Goal: Task Accomplishment & Management: Manage account settings

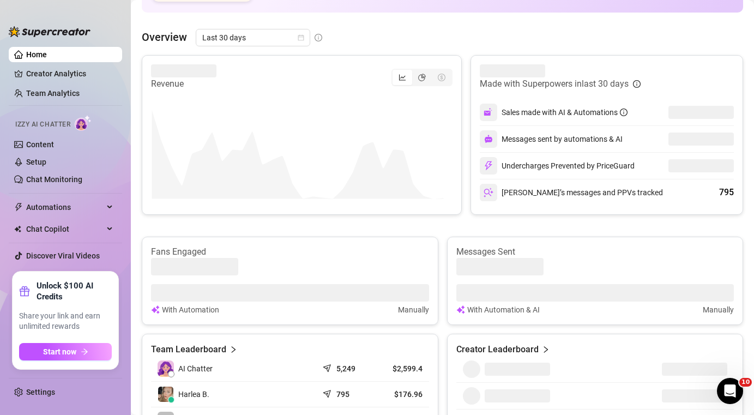
scroll to position [226, 0]
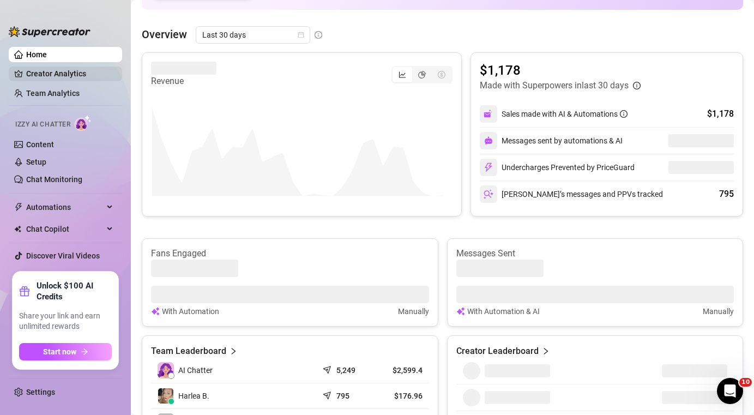
click at [44, 75] on link "Creator Analytics" at bounding box center [69, 73] width 87 height 17
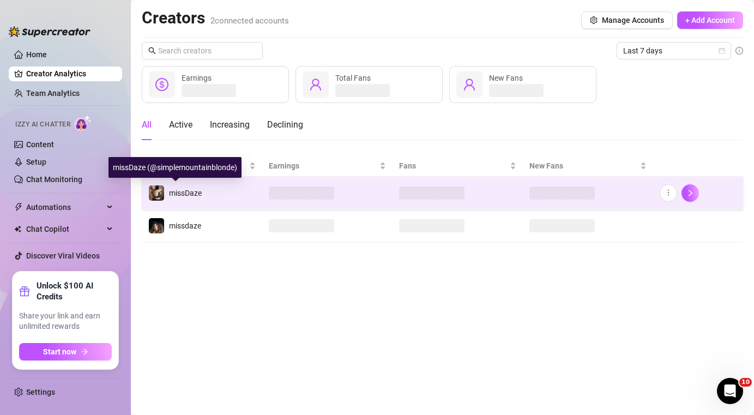
click at [193, 196] on span "missDaze" at bounding box center [185, 193] width 33 height 9
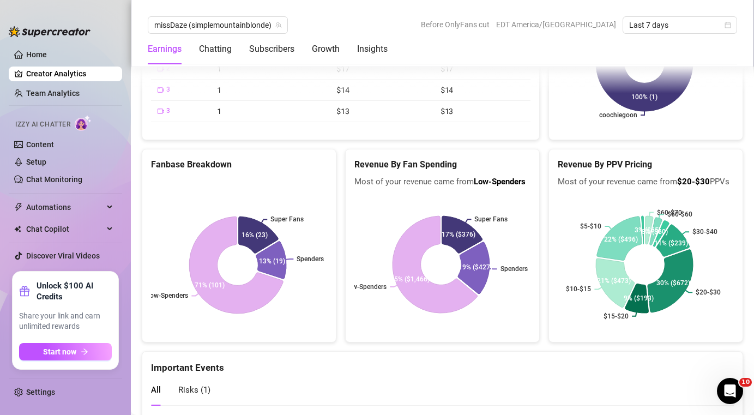
scroll to position [2166, 0]
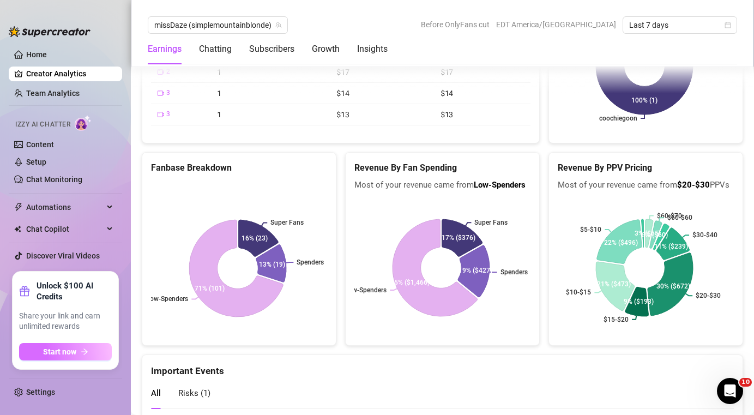
click at [81, 352] on icon "arrow-right" at bounding box center [85, 352] width 8 height 8
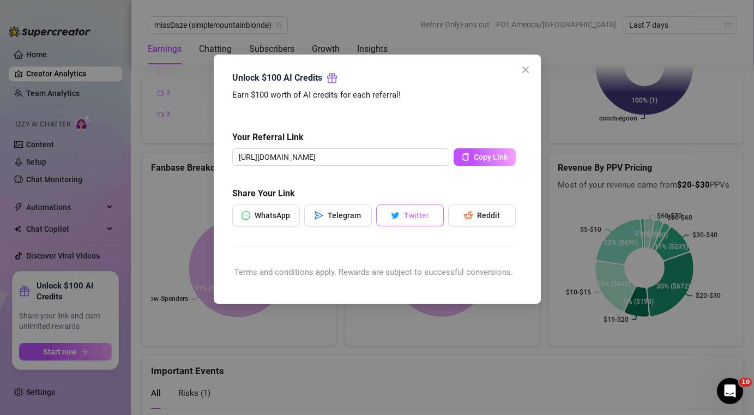
click at [422, 215] on span "Twitter" at bounding box center [416, 215] width 25 height 9
click at [524, 74] on button "Close" at bounding box center [525, 69] width 17 height 17
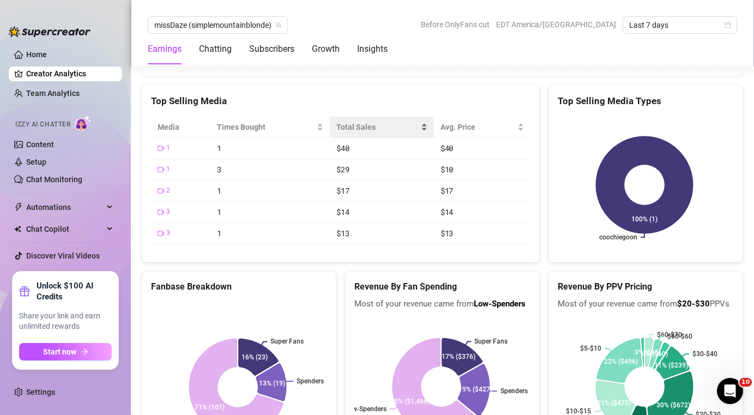
scroll to position [2062, 0]
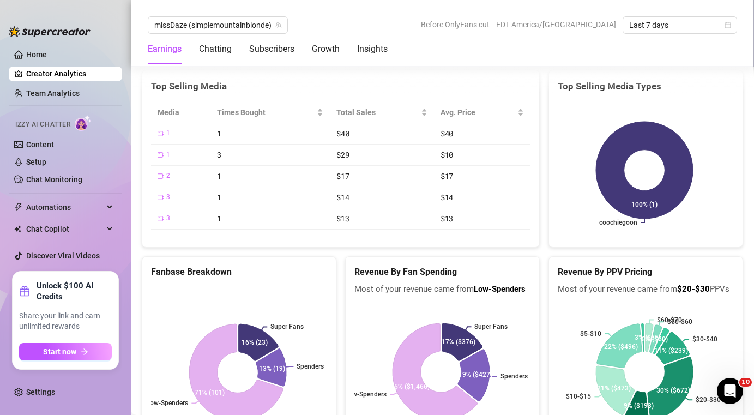
click at [603, 144] on rect at bounding box center [644, 170] width 173 height 136
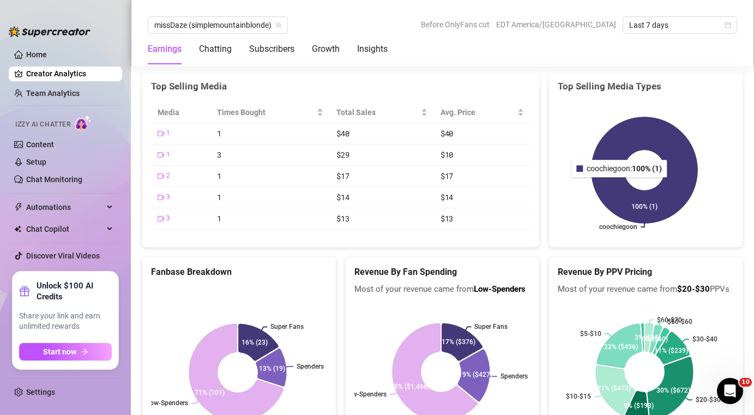
click at [615, 195] on icon at bounding box center [644, 170] width 106 height 106
click at [606, 194] on icon at bounding box center [644, 170] width 106 height 106
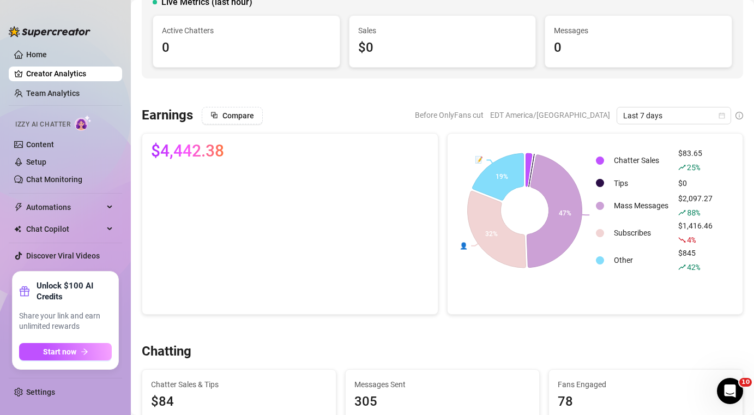
scroll to position [0, 0]
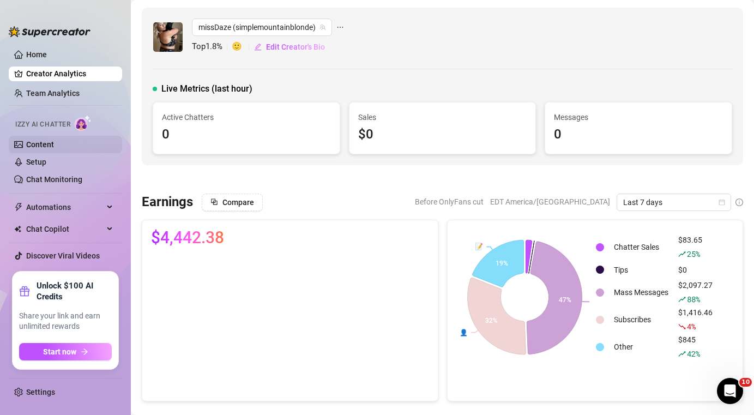
click at [45, 149] on link "Content" at bounding box center [40, 144] width 28 height 9
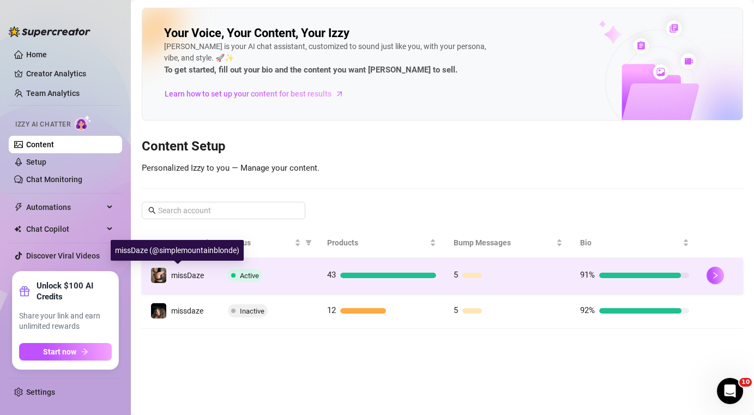
click at [197, 280] on div "missDaze" at bounding box center [187, 275] width 33 height 12
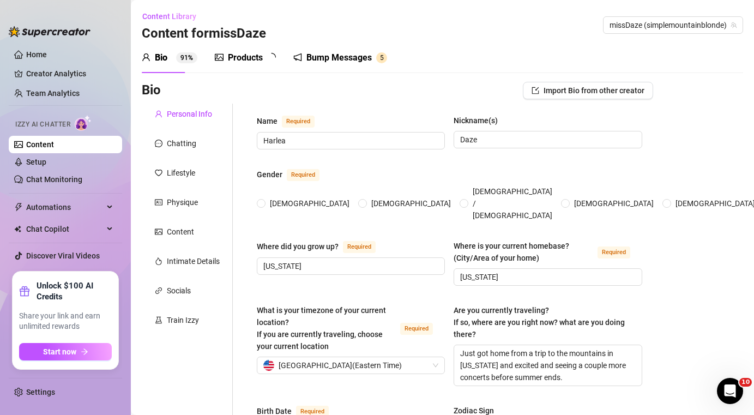
radio input "true"
type input "[DATE]"
click at [84, 205] on span "Automations" at bounding box center [64, 206] width 77 height 17
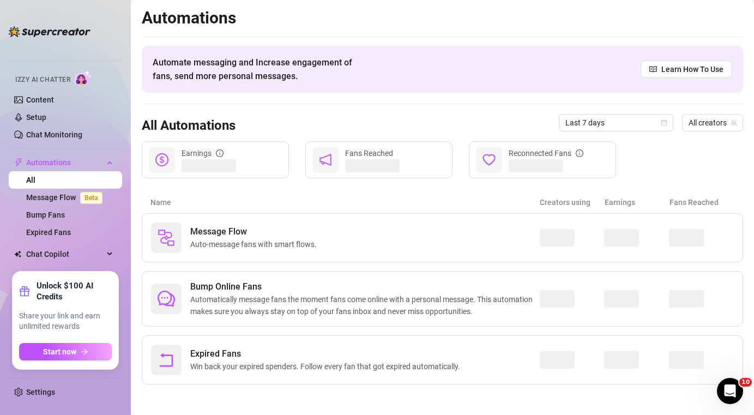
click at [65, 29] on img at bounding box center [50, 31] width 82 height 11
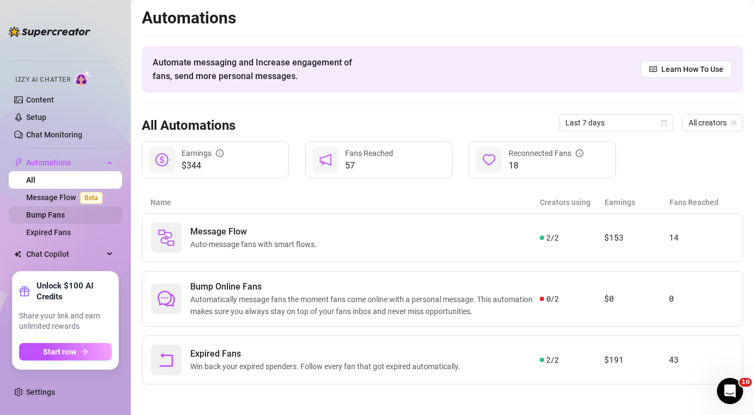
click at [65, 210] on link "Bump Fans" at bounding box center [45, 214] width 39 height 9
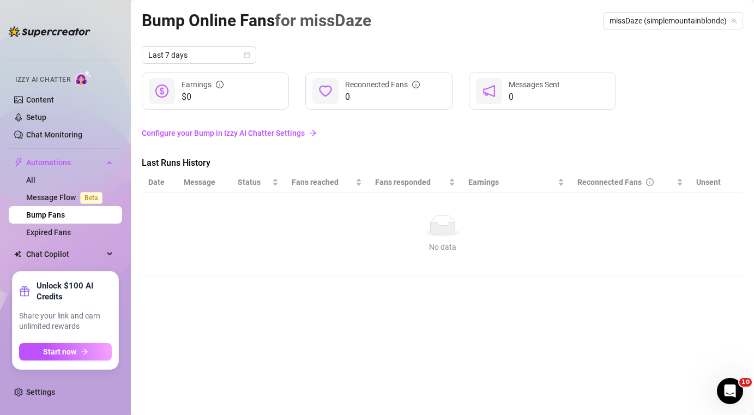
click at [65, 218] on link "Bump Fans" at bounding box center [45, 214] width 39 height 9
click at [185, 57] on span "Last 7 days" at bounding box center [198, 55] width 101 height 16
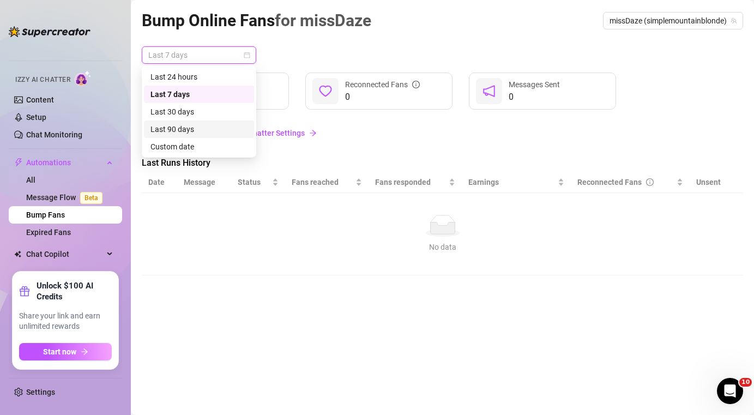
click at [173, 134] on div "Last 90 days" at bounding box center [198, 129] width 97 height 12
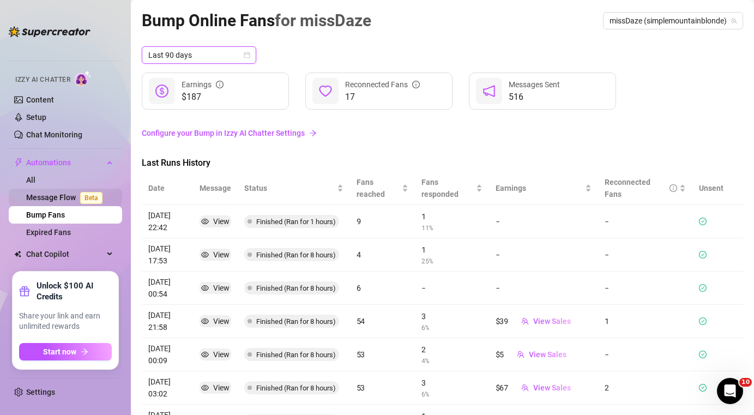
click at [90, 195] on span "Beta" at bounding box center [91, 198] width 22 height 12
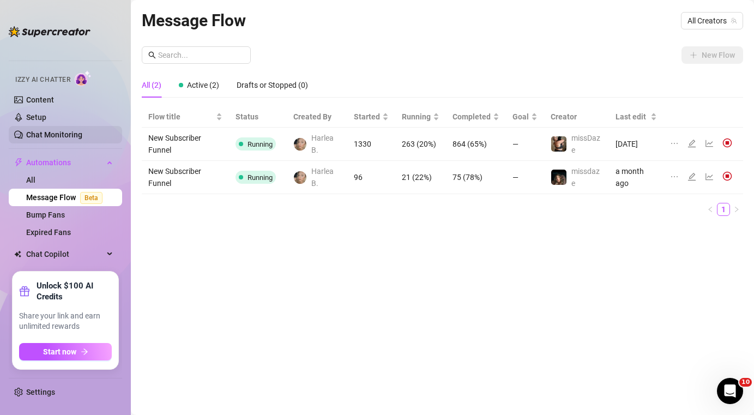
click at [78, 138] on link "Chat Monitoring" at bounding box center [54, 134] width 56 height 9
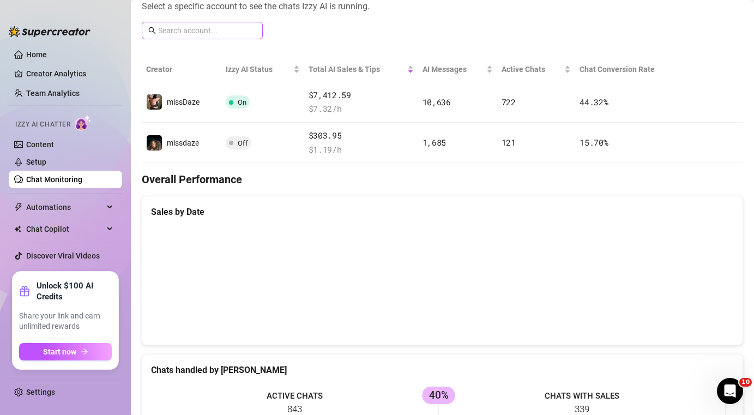
scroll to position [158, 0]
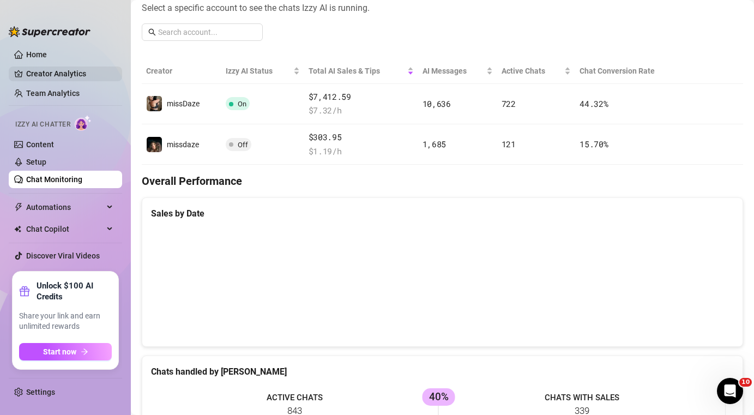
click at [84, 75] on link "Creator Analytics" at bounding box center [69, 73] width 87 height 17
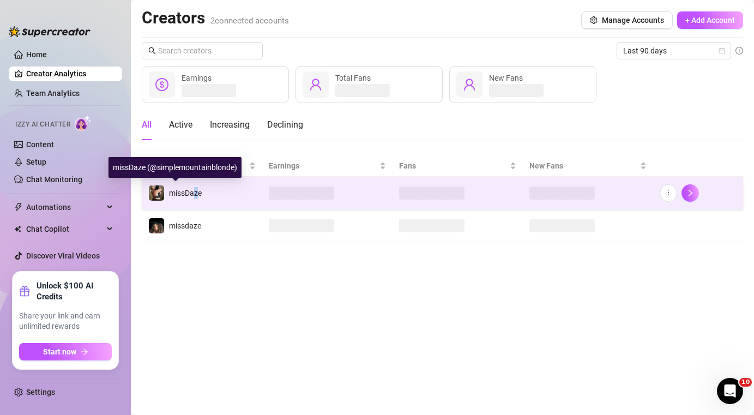
click at [196, 189] on span "missDaze" at bounding box center [185, 193] width 33 height 9
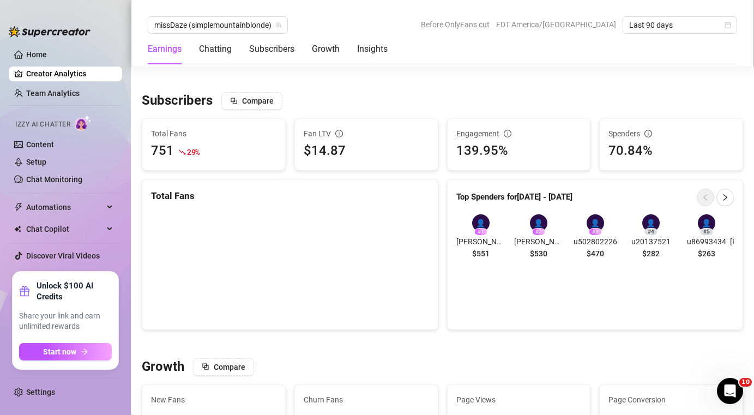
scroll to position [635, 0]
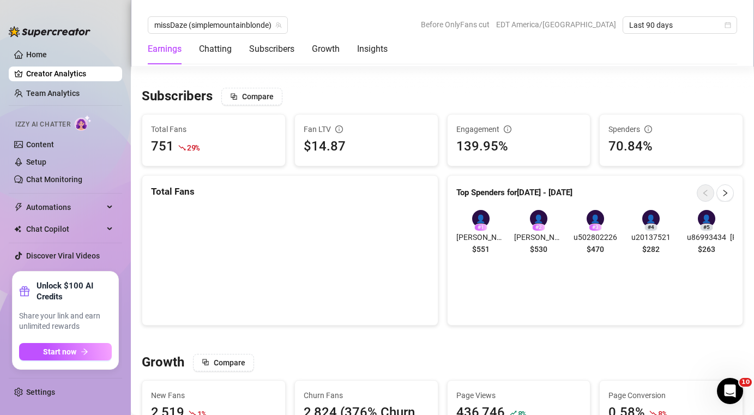
click at [589, 238] on span "u502802226" at bounding box center [595, 237] width 47 height 12
click at [587, 215] on div "👤" at bounding box center [595, 218] width 17 height 17
click at [587, 216] on div "👤" at bounding box center [595, 218] width 17 height 17
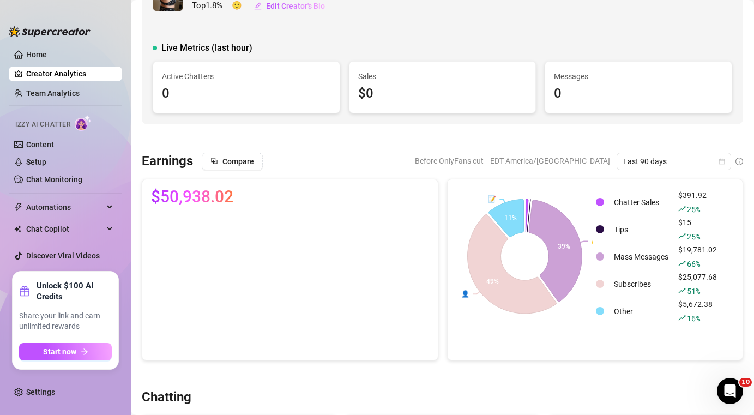
scroll to position [0, 0]
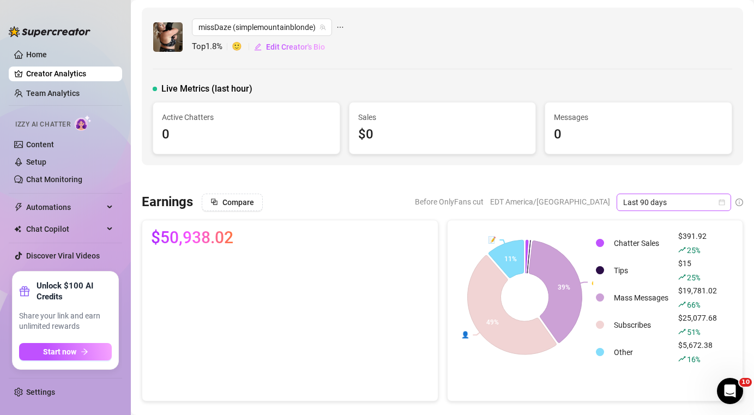
click at [665, 200] on span "Last 90 days" at bounding box center [673, 202] width 101 height 16
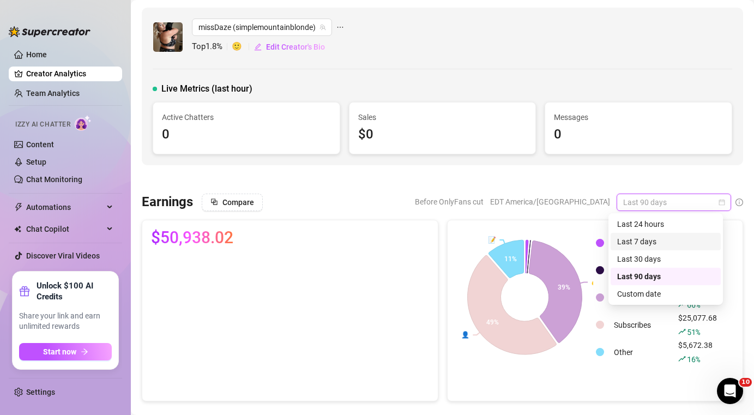
click at [648, 237] on div "Last 7 days" at bounding box center [665, 241] width 97 height 12
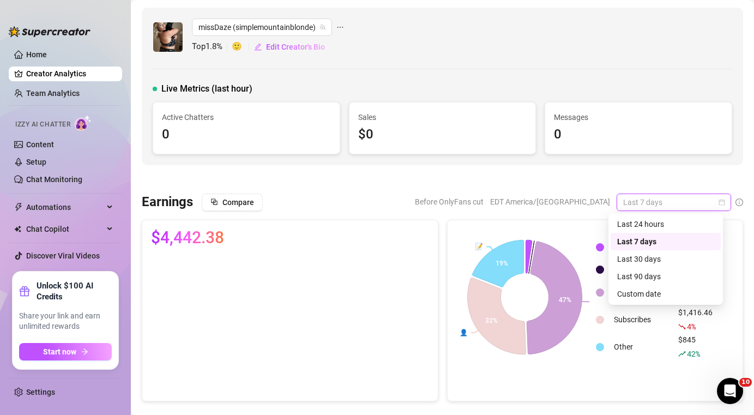
click at [663, 203] on span "Last 7 days" at bounding box center [673, 202] width 101 height 16
click at [655, 265] on div "Last 30 days" at bounding box center [666, 258] width 110 height 17
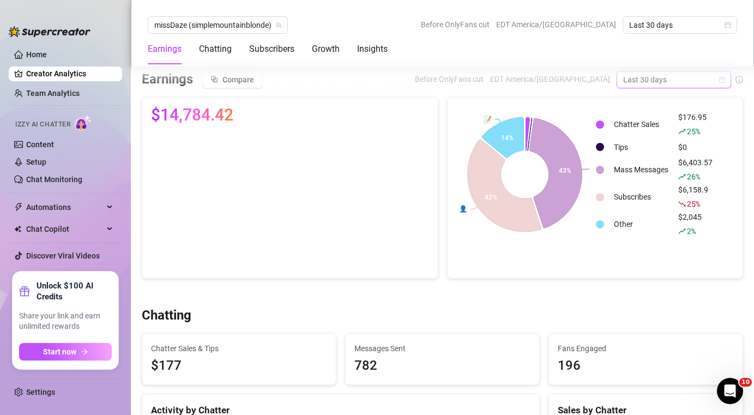
scroll to position [165, 0]
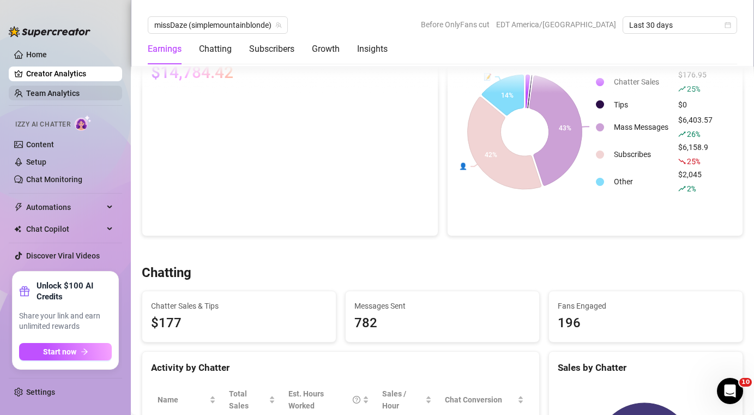
click at [42, 98] on link "Team Analytics" at bounding box center [52, 93] width 53 height 9
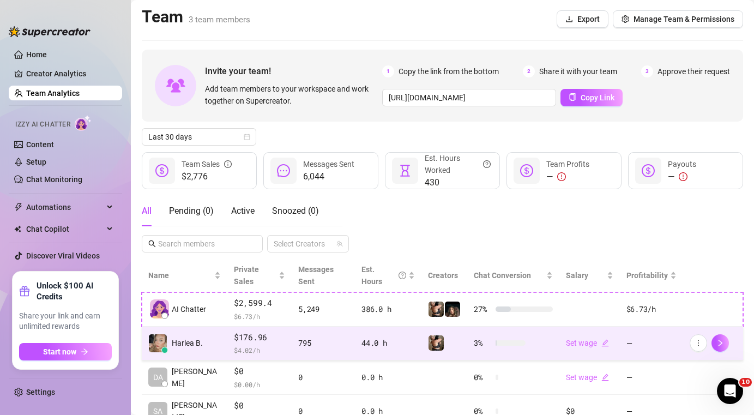
scroll to position [47, 0]
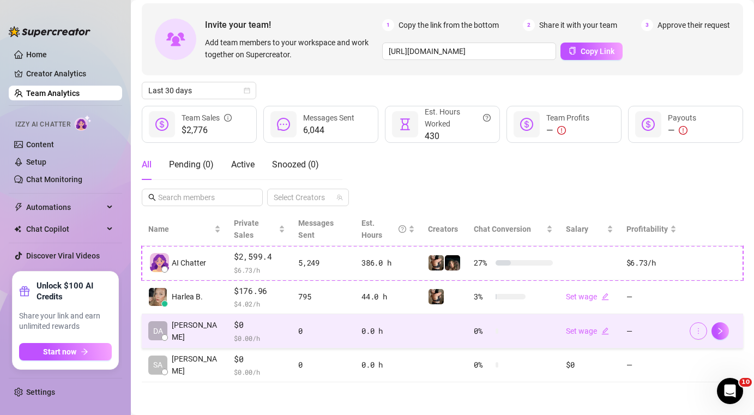
click at [698, 333] on icon "more" at bounding box center [698, 331] width 1 height 6
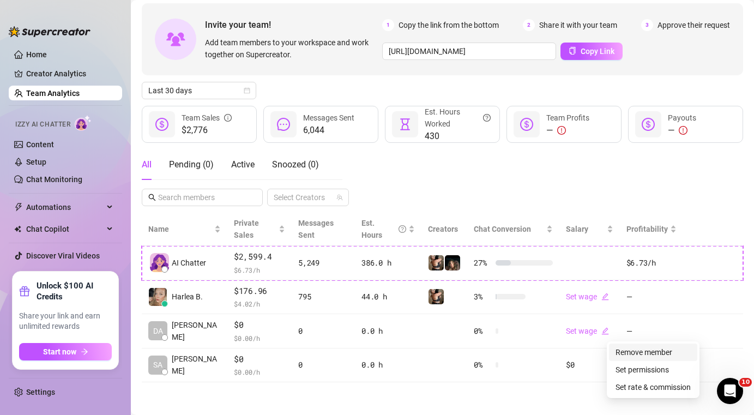
click at [672, 349] on link "Remove member" at bounding box center [643, 352] width 57 height 9
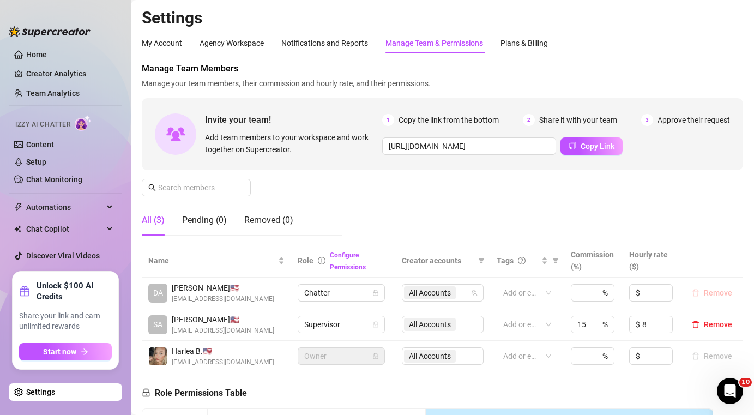
click at [711, 292] on span "Remove" at bounding box center [718, 292] width 28 height 9
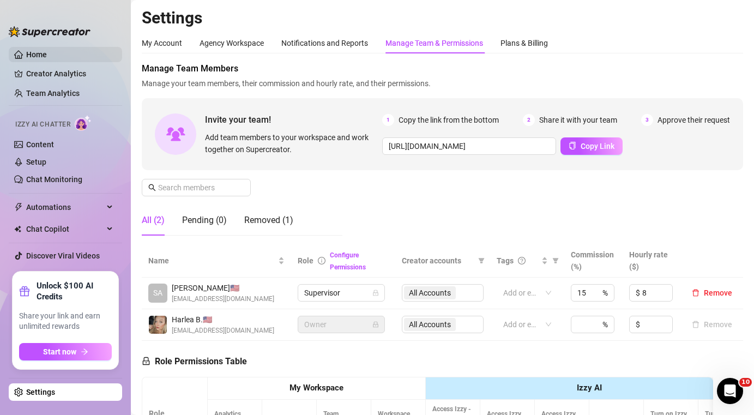
click at [47, 54] on link "Home" at bounding box center [36, 54] width 21 height 9
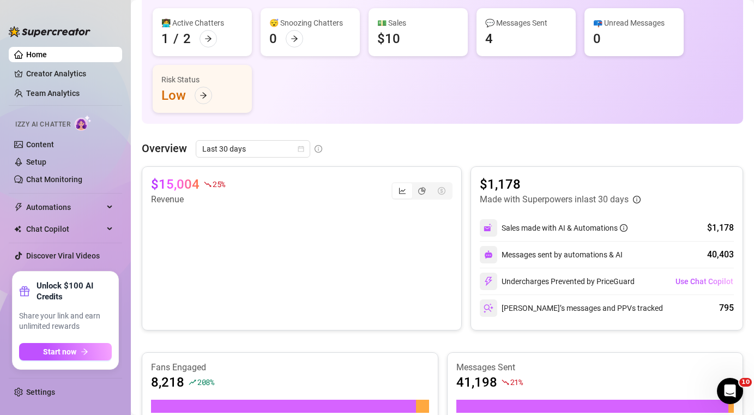
scroll to position [107, 0]
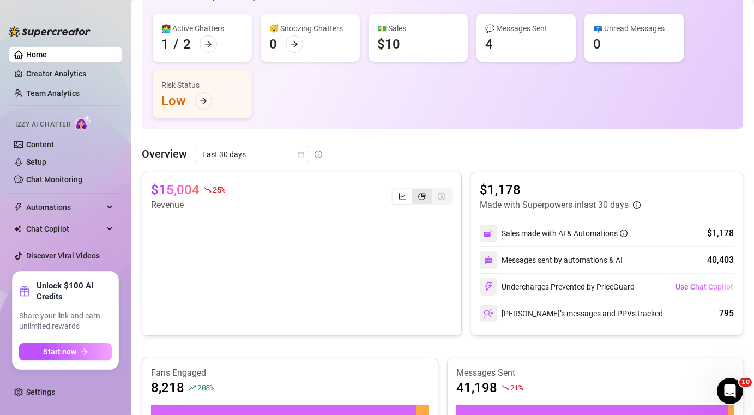
click at [418, 192] on icon "pie-chart" at bounding box center [422, 196] width 8 height 8
click at [415, 190] on input "segmented control" at bounding box center [415, 190] width 0 height 0
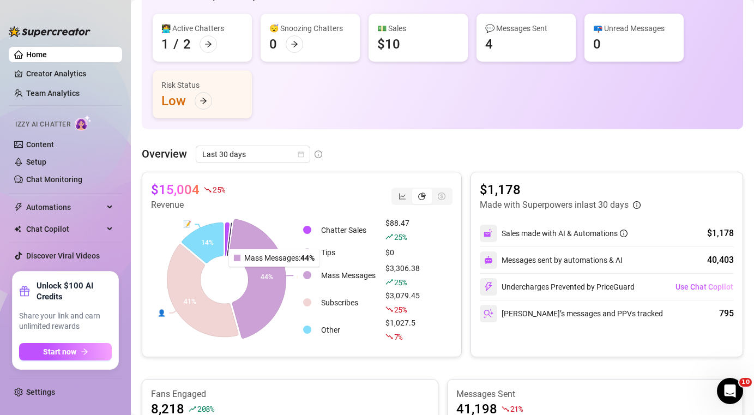
click at [276, 274] on icon at bounding box center [257, 278] width 57 height 119
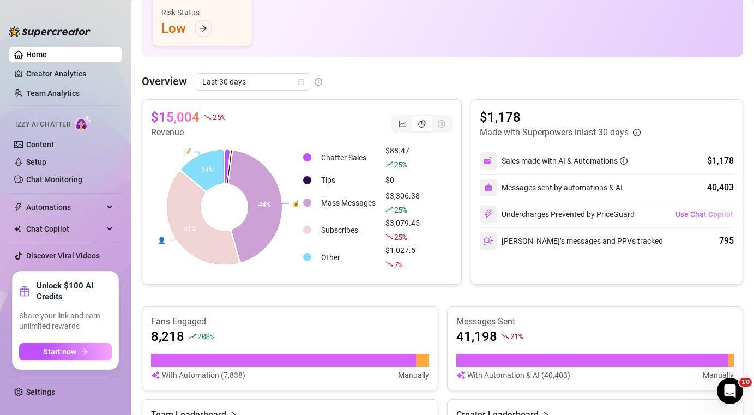
scroll to position [162, 0]
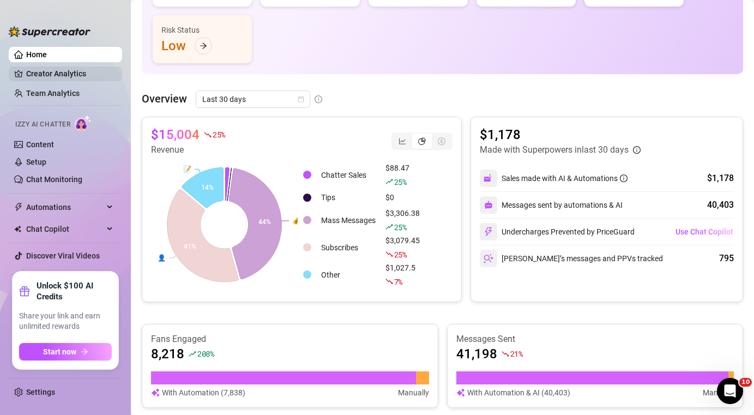
click at [37, 75] on link "Creator Analytics" at bounding box center [69, 73] width 87 height 17
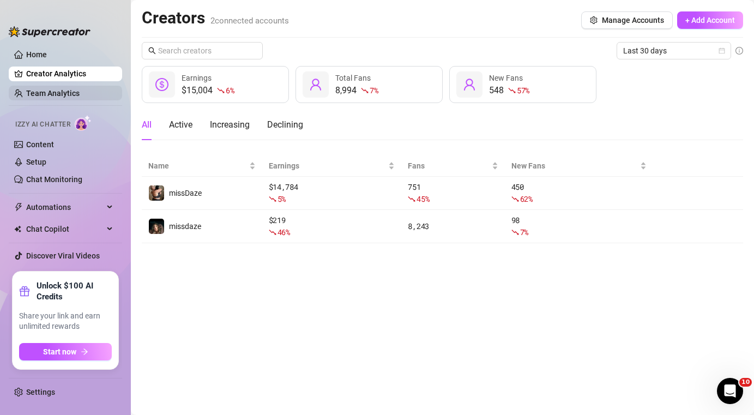
click at [64, 90] on link "Team Analytics" at bounding box center [52, 93] width 53 height 9
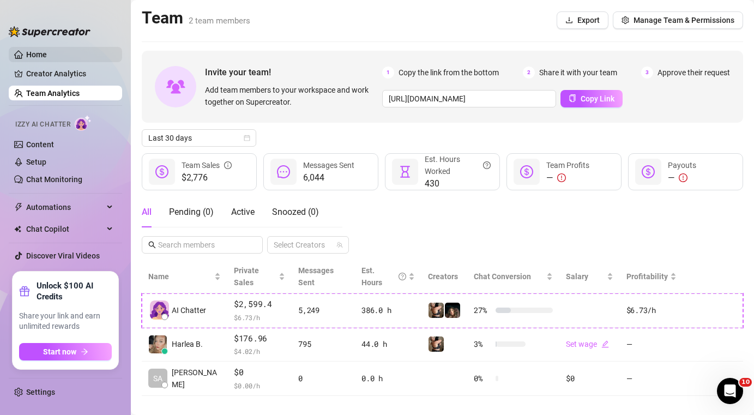
click at [43, 50] on link "Home" at bounding box center [36, 54] width 21 height 9
